Goal: Information Seeking & Learning: Check status

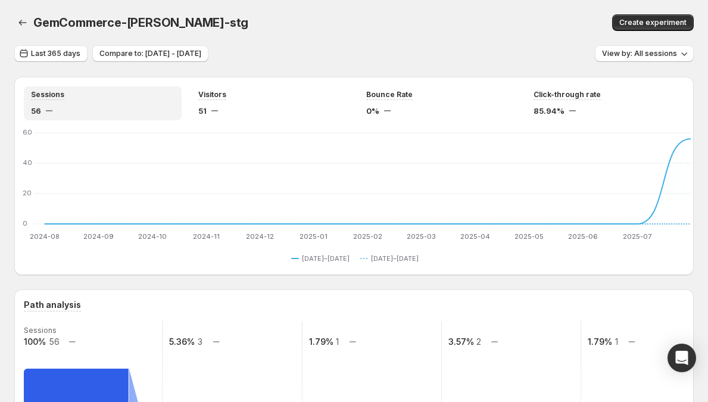
scroll to position [279, 0]
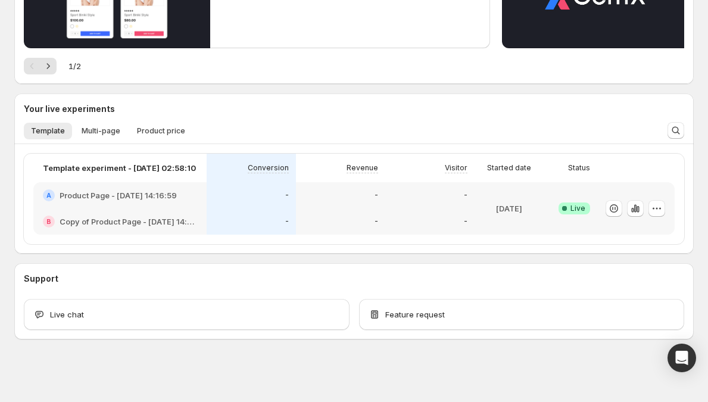
scroll to position [199, 0]
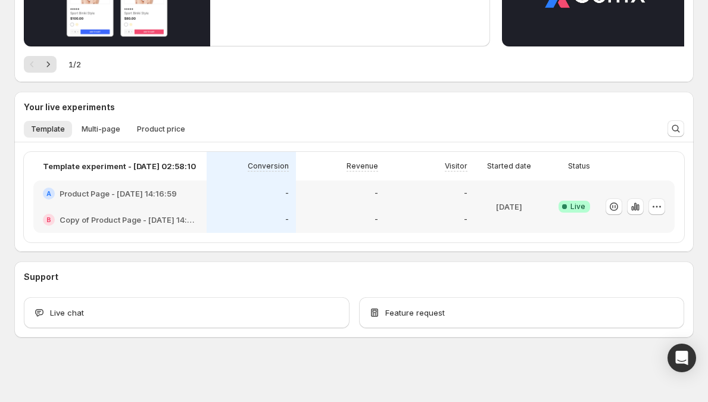
click at [474, 209] on div "-" at bounding box center [429, 219] width 89 height 26
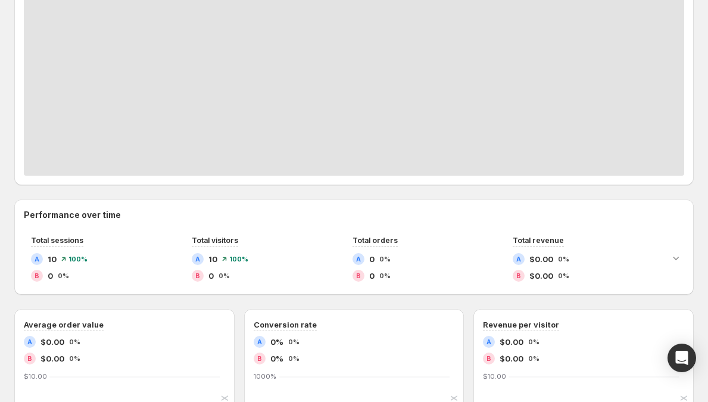
scroll to position [430, 0]
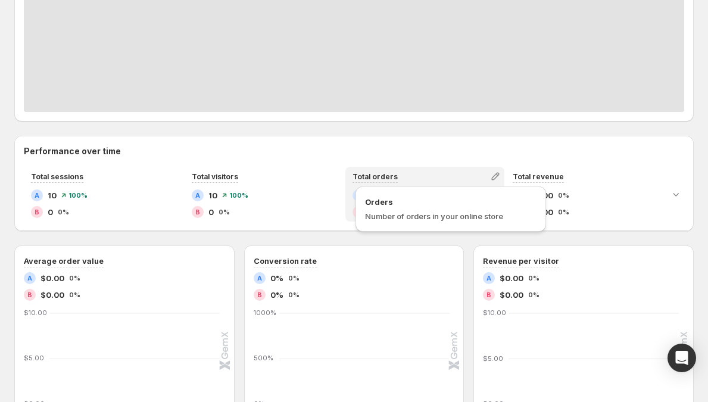
click at [370, 174] on span "Total orders" at bounding box center [374, 176] width 45 height 9
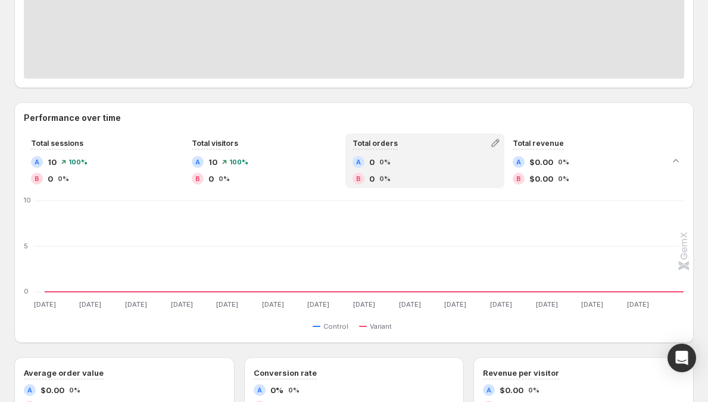
scroll to position [484, 0]
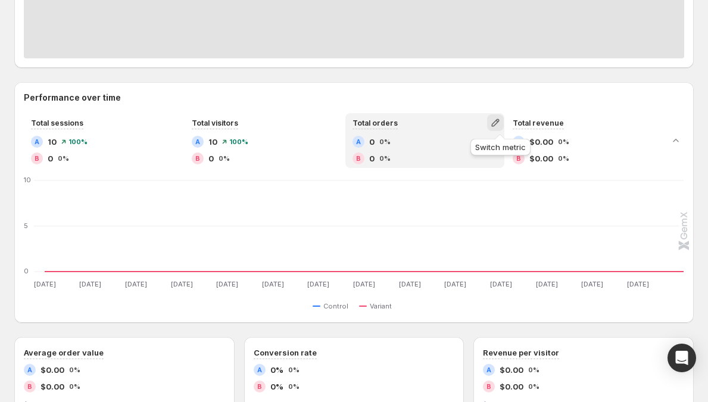
click at [498, 116] on button "button" at bounding box center [495, 122] width 17 height 17
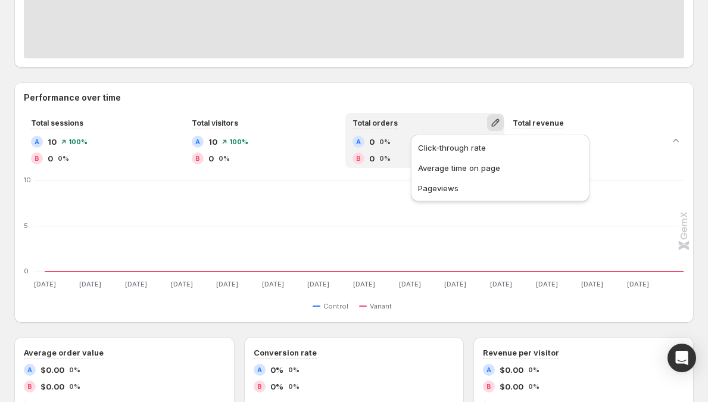
click at [491, 89] on div "Performance over time Total sessions A 10 100% B 0 0% Total visitors A 10 100% …" at bounding box center [353, 202] width 679 height 240
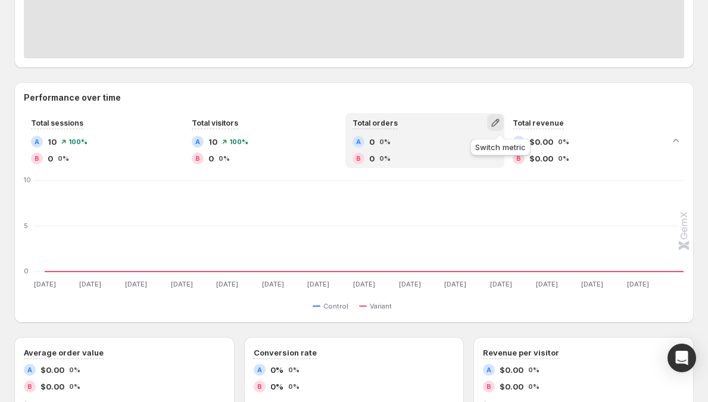
click at [497, 124] on icon "button" at bounding box center [495, 123] width 12 height 12
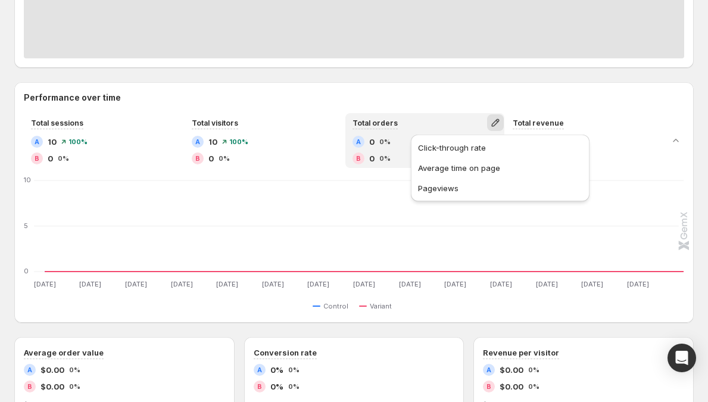
click at [456, 206] on div "Click-through rate Average time on page Pageviews" at bounding box center [500, 171] width 188 height 79
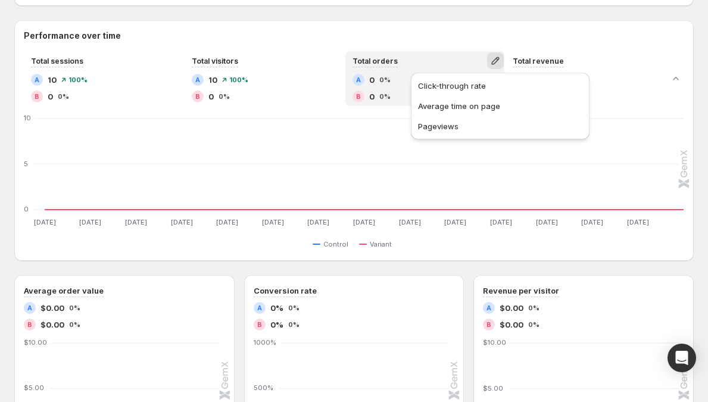
scroll to position [561, 0]
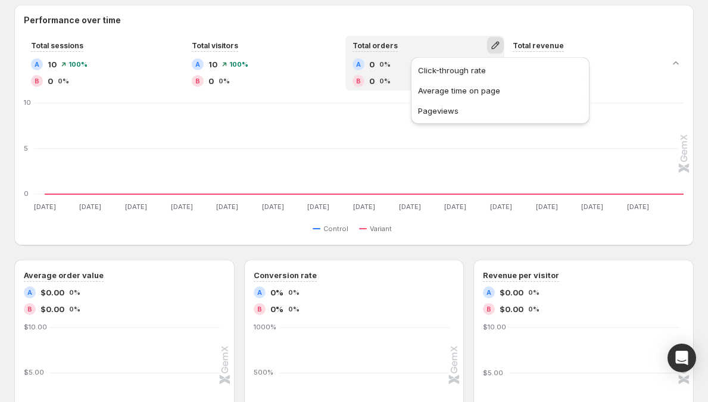
click at [456, 206] on text "[DATE]" at bounding box center [455, 206] width 22 height 8
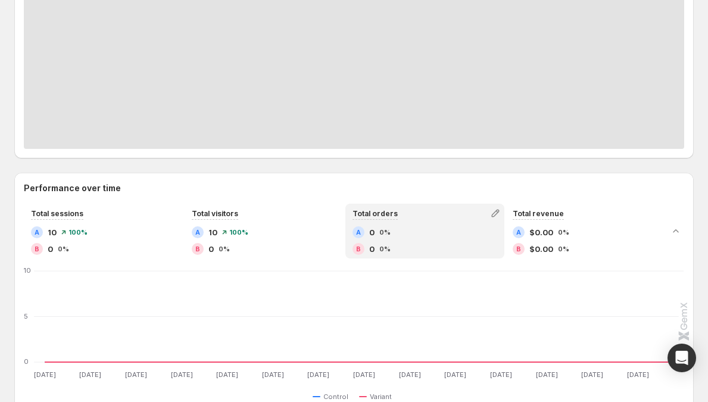
scroll to position [455, 0]
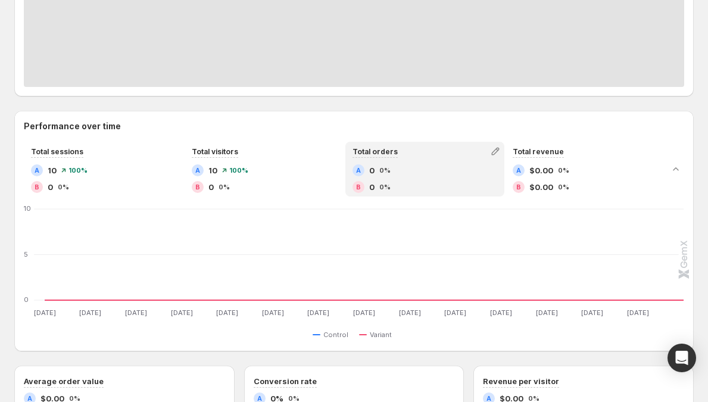
click at [265, 138] on div "Performance over time Total sessions A 10 100% B 0 0% Total visitors A 10 100% …" at bounding box center [353, 230] width 679 height 221
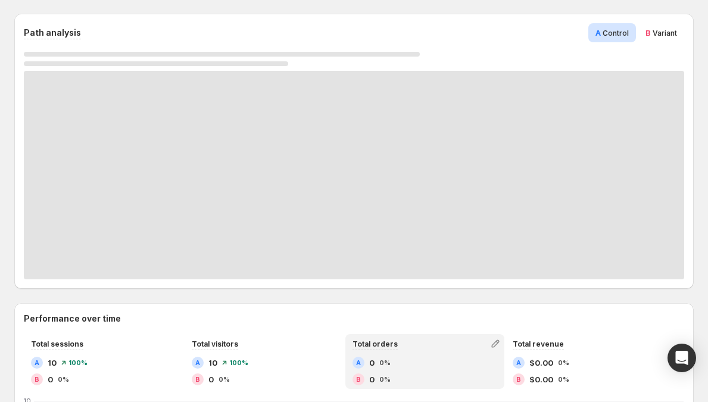
scroll to position [261, 0]
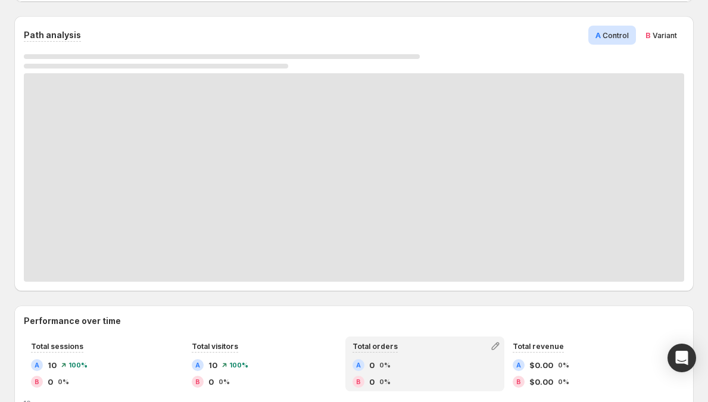
click at [661, 33] on span "Variant" at bounding box center [664, 35] width 24 height 9
click at [636, 39] on div "A Control" at bounding box center [612, 35] width 48 height 19
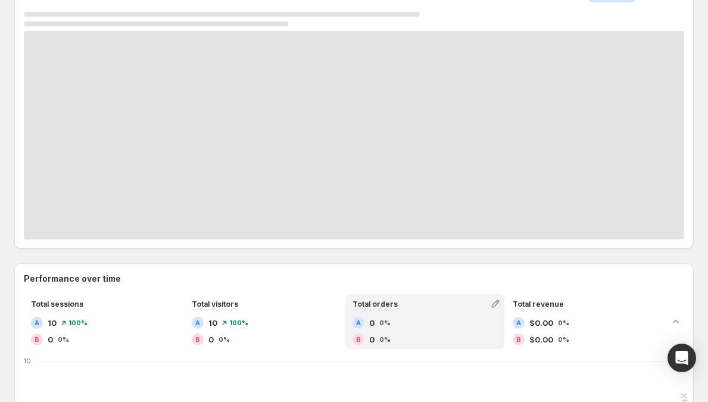
scroll to position [0, 0]
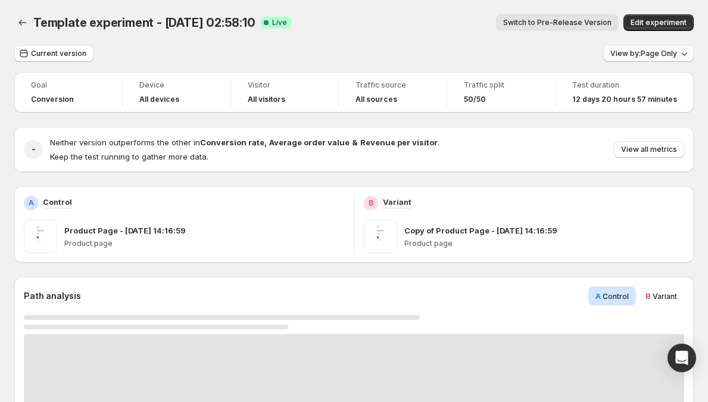
click at [616, 51] on span "View by: Page Only" at bounding box center [643, 54] width 67 height 10
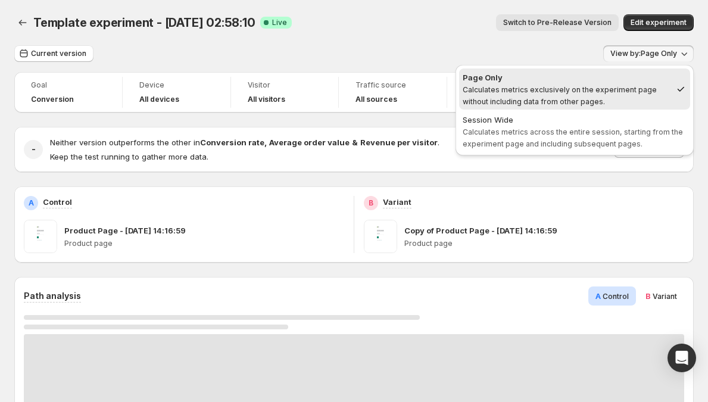
click at [596, 48] on div "Current version View by: Page Only" at bounding box center [353, 53] width 679 height 17
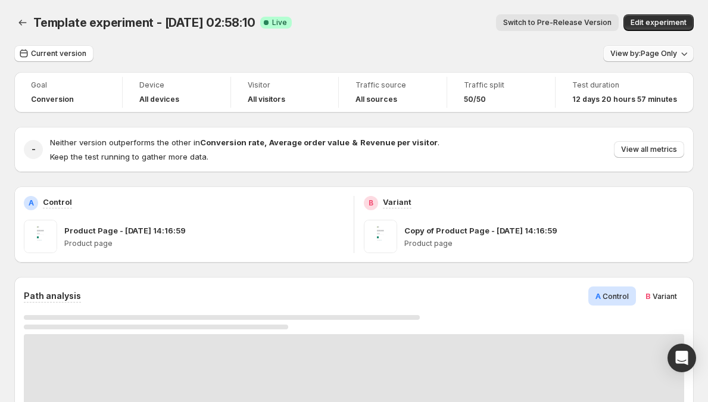
click at [656, 55] on span "View by: Page Only" at bounding box center [643, 54] width 67 height 10
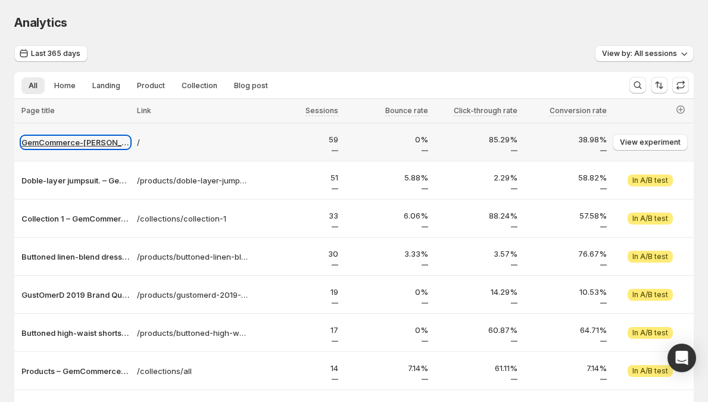
click at [96, 139] on p "GemCommerce-[PERSON_NAME]-stg" at bounding box center [75, 142] width 108 height 12
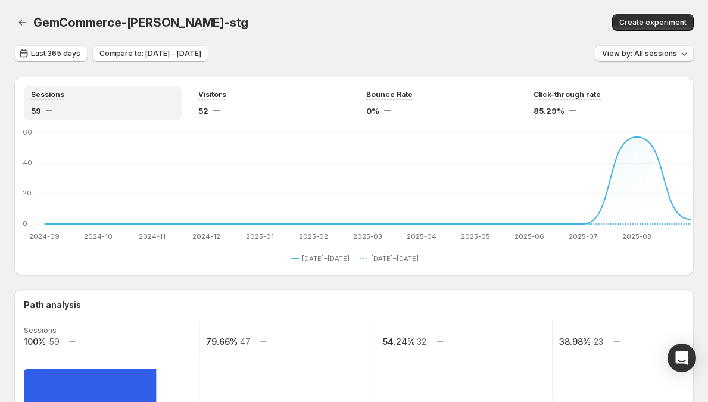
click at [633, 54] on span "View by: All sessions" at bounding box center [639, 54] width 75 height 10
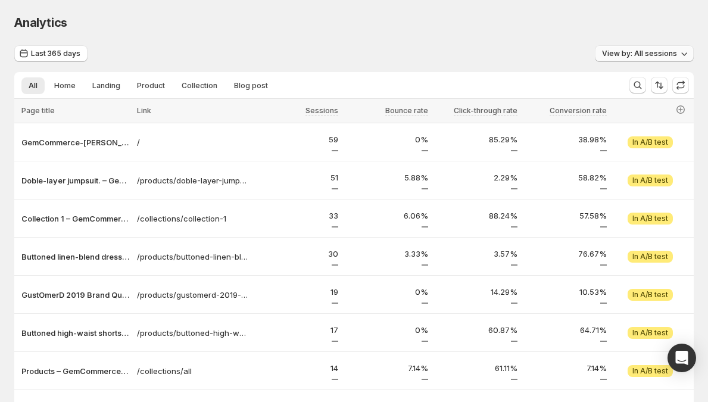
click at [619, 52] on span "View by: All sessions" at bounding box center [639, 54] width 75 height 10
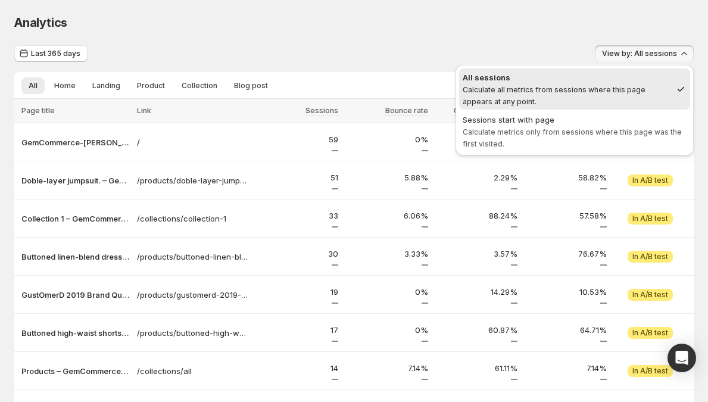
click at [619, 52] on span "View by: All sessions" at bounding box center [639, 54] width 75 height 10
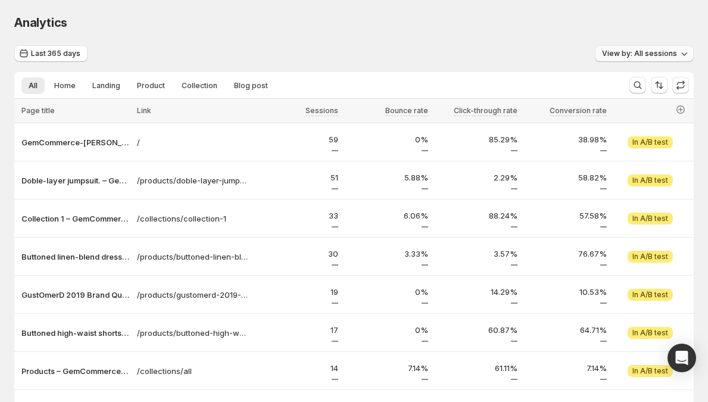
click at [619, 52] on span "View by: All sessions" at bounding box center [639, 54] width 75 height 10
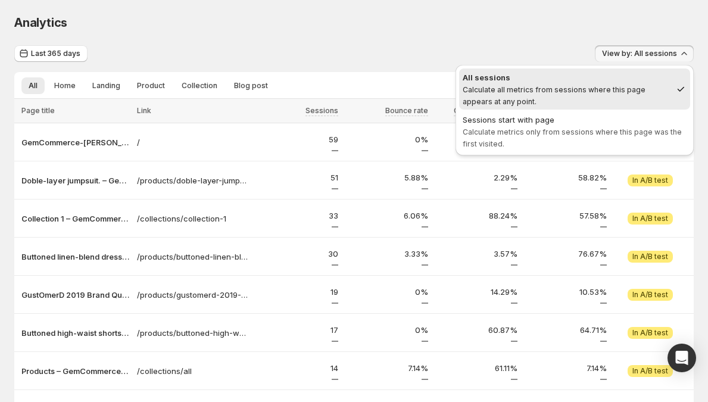
click at [619, 52] on span "View by: All sessions" at bounding box center [639, 54] width 75 height 10
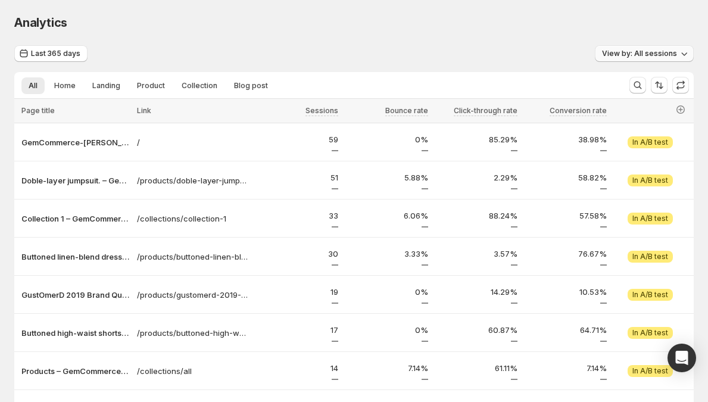
click at [658, 50] on span "View by: All sessions" at bounding box center [639, 54] width 75 height 10
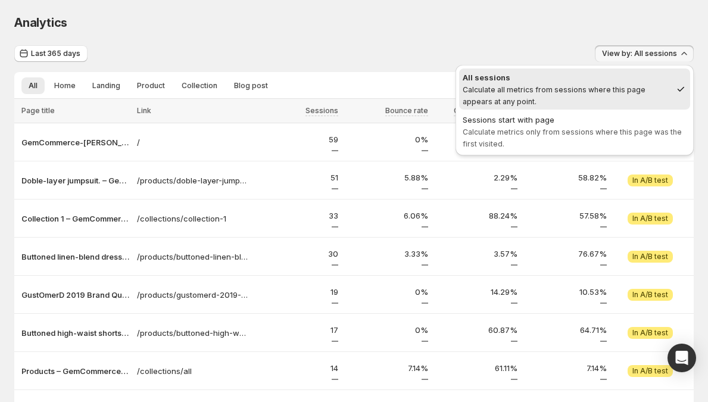
click at [658, 50] on span "View by: All sessions" at bounding box center [639, 54] width 75 height 10
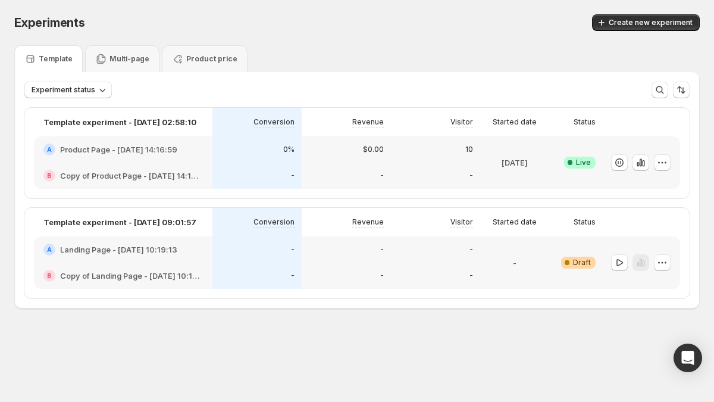
click at [352, 158] on div "$0.00" at bounding box center [346, 149] width 89 height 26
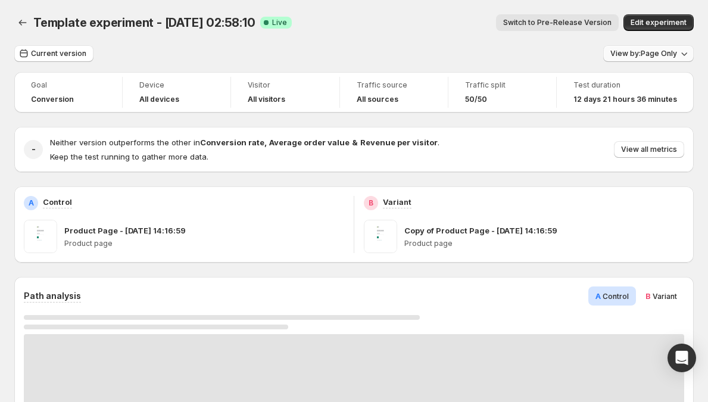
click at [634, 59] on button "View by: Page Only" at bounding box center [648, 53] width 90 height 17
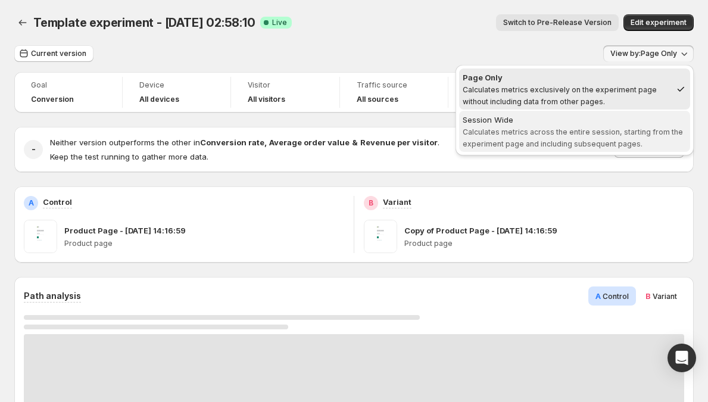
click at [593, 130] on span "Calculates metrics across the entire session, starting from the experiment page…" at bounding box center [572, 137] width 220 height 21
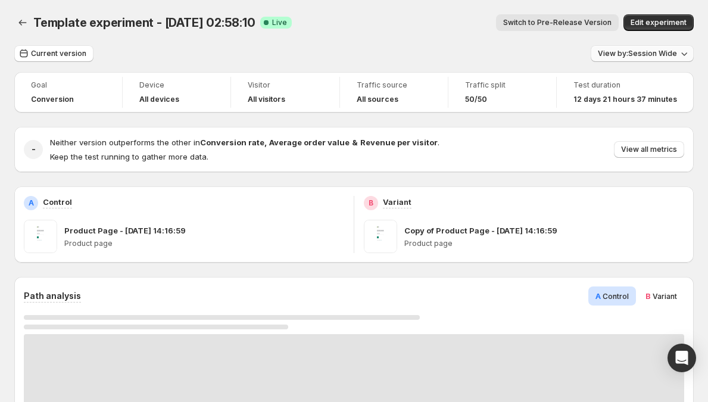
click at [650, 52] on span "View by: Session Wide" at bounding box center [636, 54] width 79 height 10
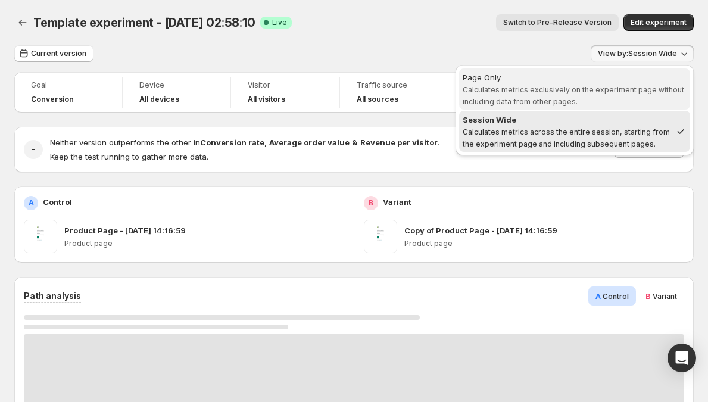
click at [632, 87] on span "Calculates metrics exclusively on the experiment page without including data fr…" at bounding box center [572, 95] width 221 height 21
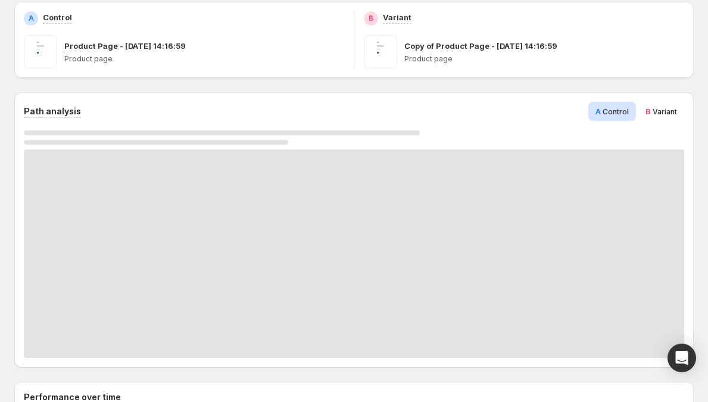
scroll to position [121, 0]
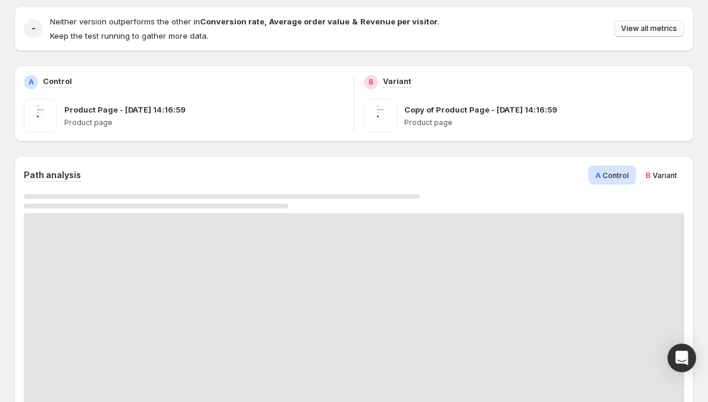
click at [644, 26] on span "View all metrics" at bounding box center [649, 29] width 56 height 10
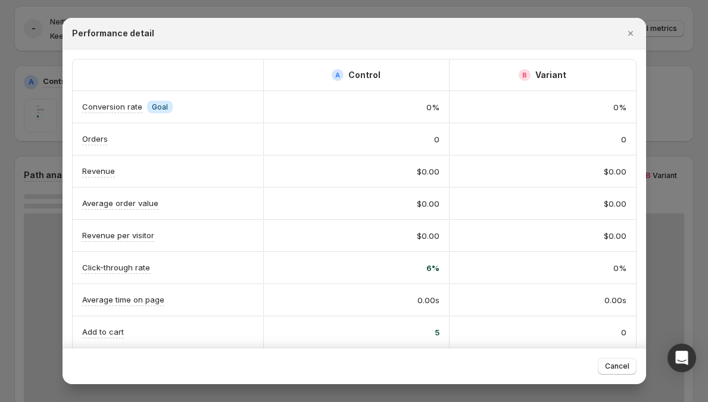
click at [675, 37] on div at bounding box center [354, 201] width 708 height 402
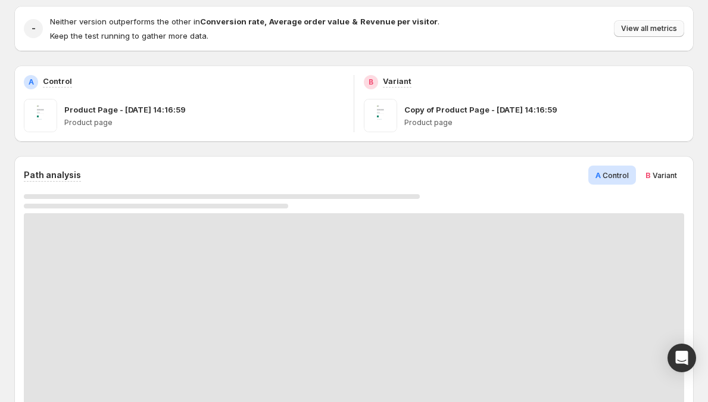
click at [666, 32] on span "View all metrics" at bounding box center [649, 29] width 56 height 10
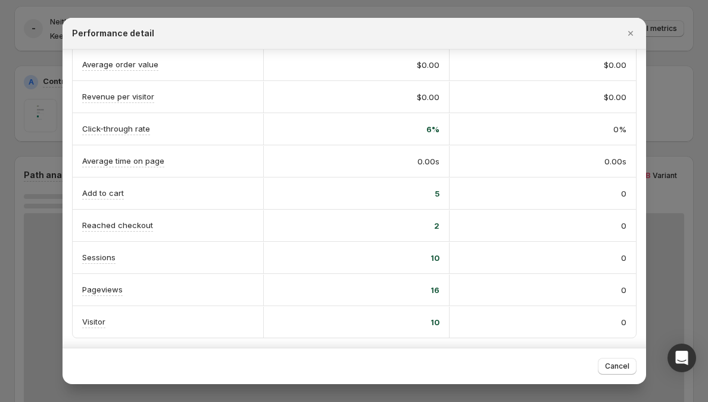
scroll to position [0, 0]
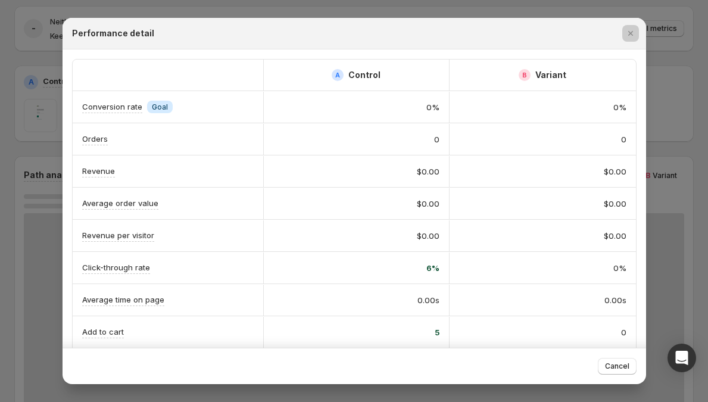
click at [669, 111] on div at bounding box center [354, 201] width 708 height 402
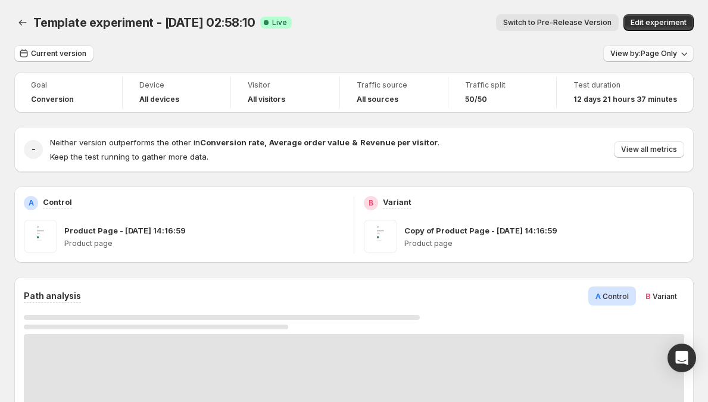
click at [665, 52] on span "View by: Page Only" at bounding box center [643, 54] width 67 height 10
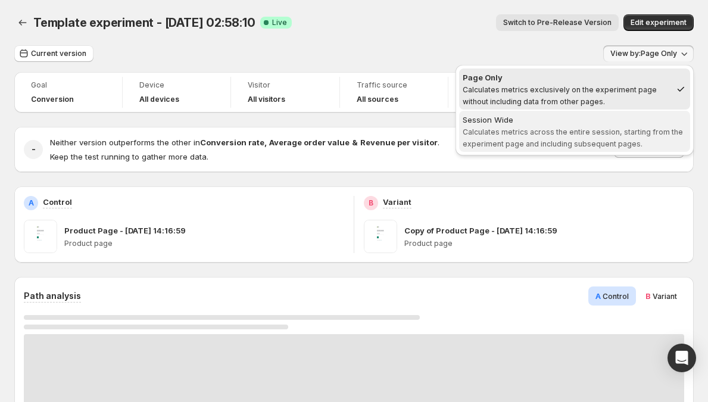
click at [631, 131] on span "Calculates metrics across the entire session, starting from the experiment page…" at bounding box center [572, 137] width 220 height 21
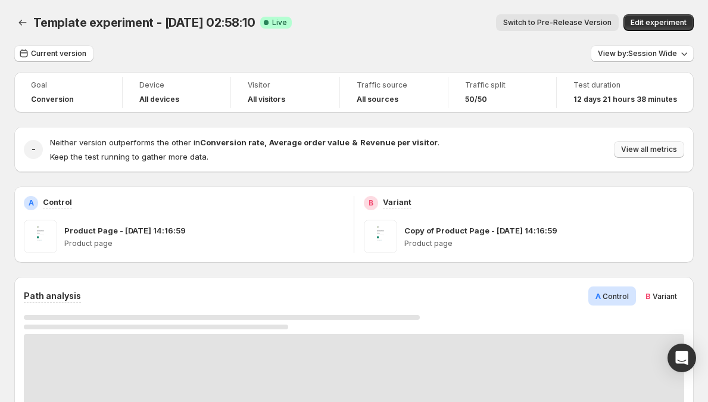
click at [658, 143] on button "View all metrics" at bounding box center [649, 149] width 70 height 17
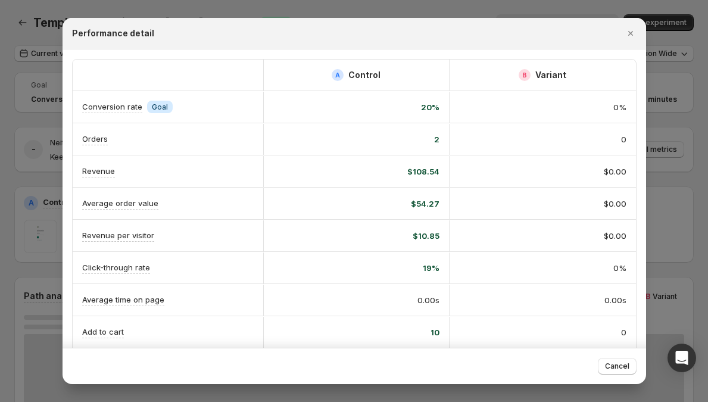
click at [673, 160] on div at bounding box center [354, 201] width 708 height 402
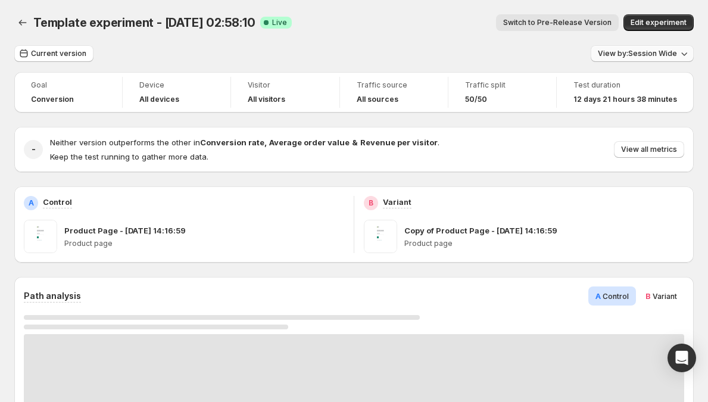
click at [662, 50] on span "View by: Session Wide" at bounding box center [636, 54] width 79 height 10
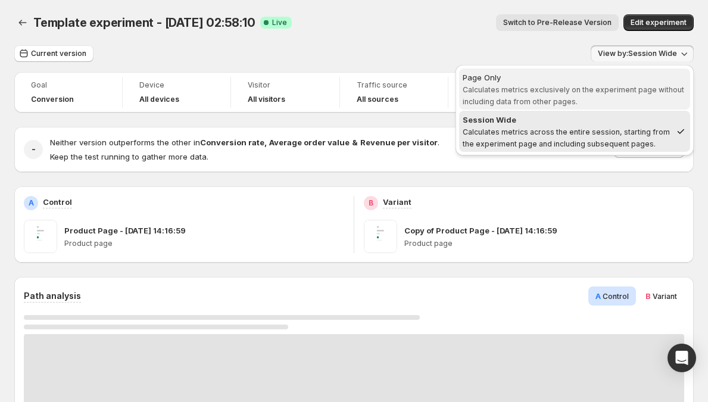
click at [625, 93] on span "Page Only Calculates metrics exclusively on the experiment page without includi…" at bounding box center [574, 89] width 224 height 36
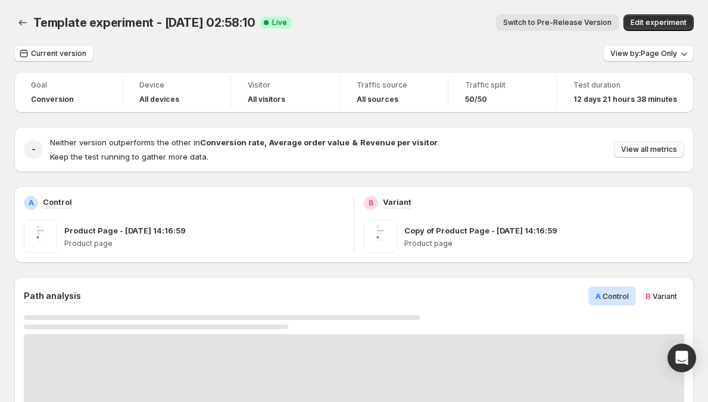
click at [640, 149] on span "View all metrics" at bounding box center [649, 150] width 56 height 10
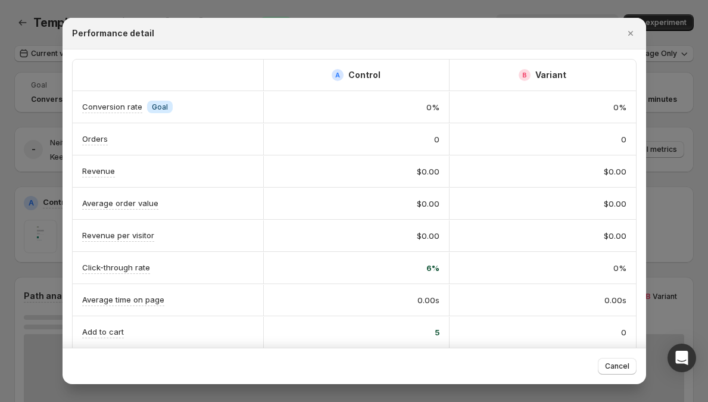
click at [672, 154] on div at bounding box center [354, 201] width 708 height 402
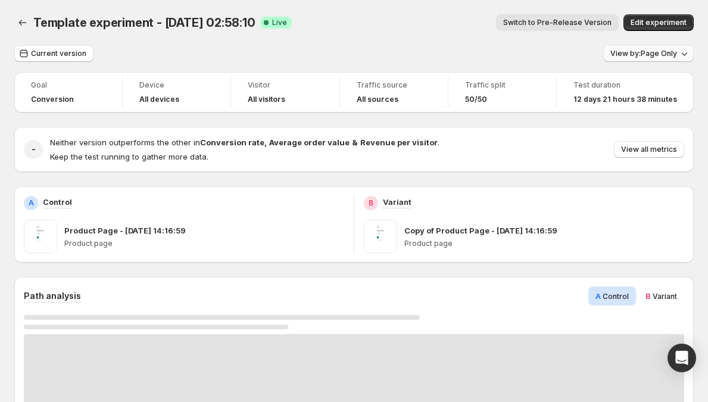
click at [672, 48] on button "View by: Page Only" at bounding box center [648, 53] width 90 height 17
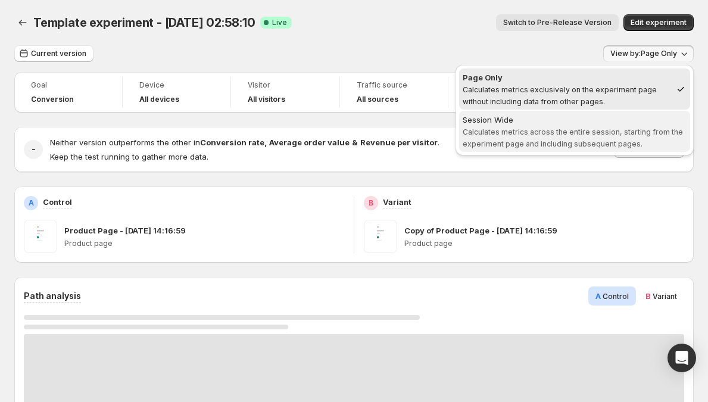
click at [615, 128] on span "Calculates metrics across the entire session, starting from the experiment page…" at bounding box center [572, 137] width 220 height 21
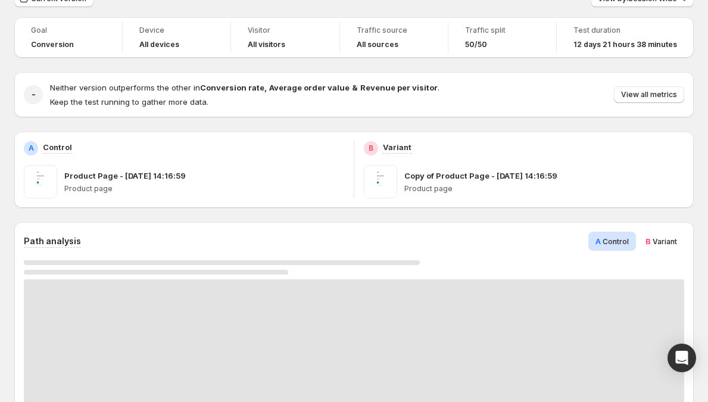
scroll to position [132, 0]
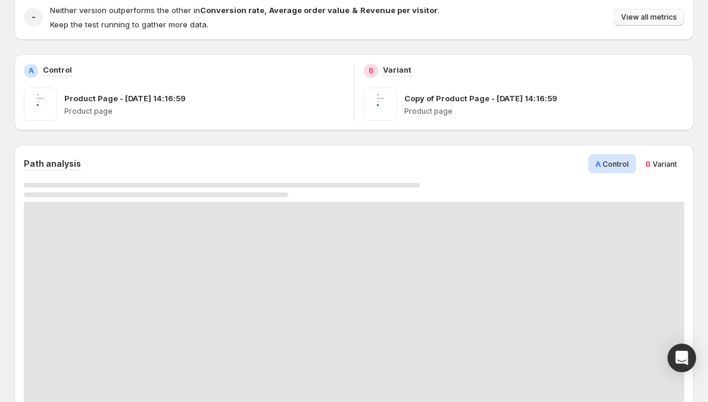
click at [640, 21] on span "View all metrics" at bounding box center [649, 17] width 56 height 10
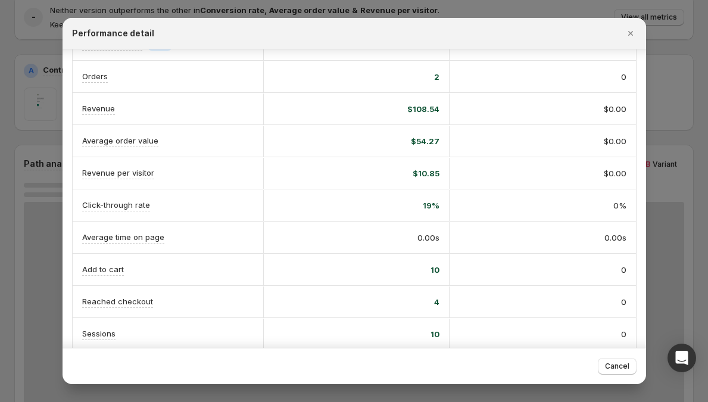
scroll to position [139, 0]
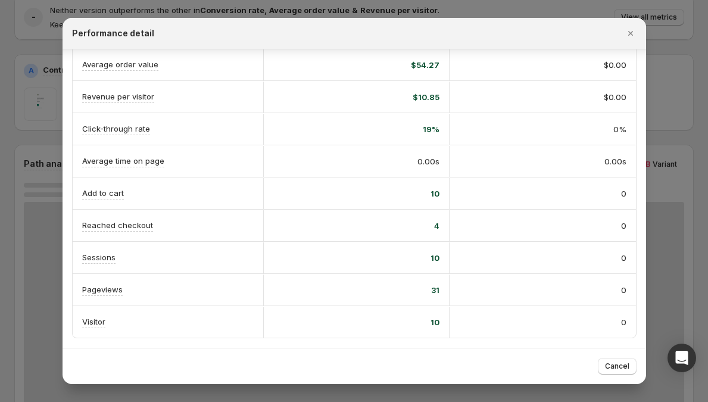
click at [659, 102] on div at bounding box center [354, 201] width 708 height 402
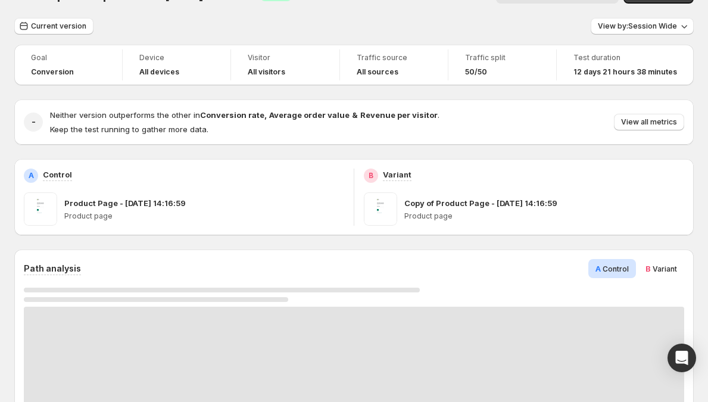
scroll to position [0, 0]
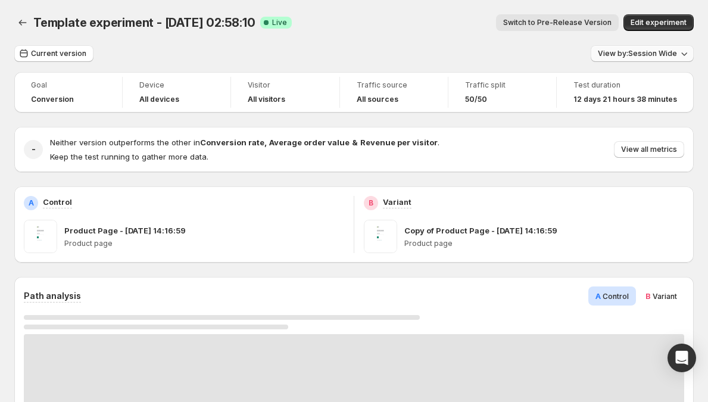
click at [672, 46] on button "View by: Session Wide" at bounding box center [641, 53] width 103 height 17
